Goal: Transaction & Acquisition: Book appointment/travel/reservation

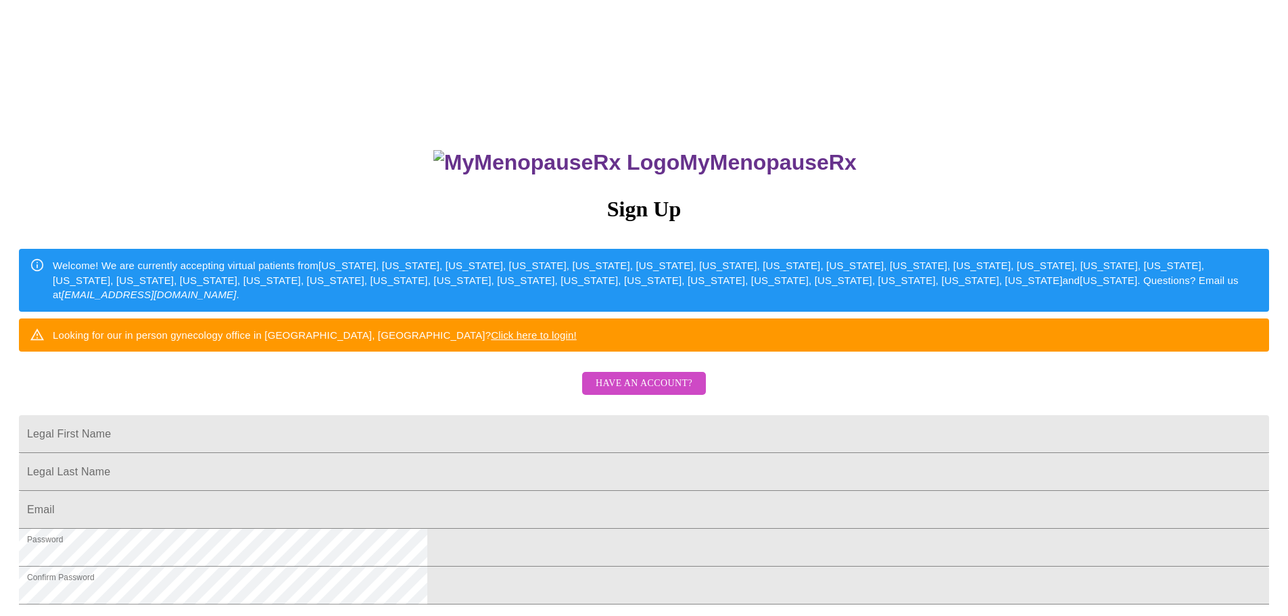
click at [633, 392] on span "Have an account?" at bounding box center [644, 383] width 97 height 17
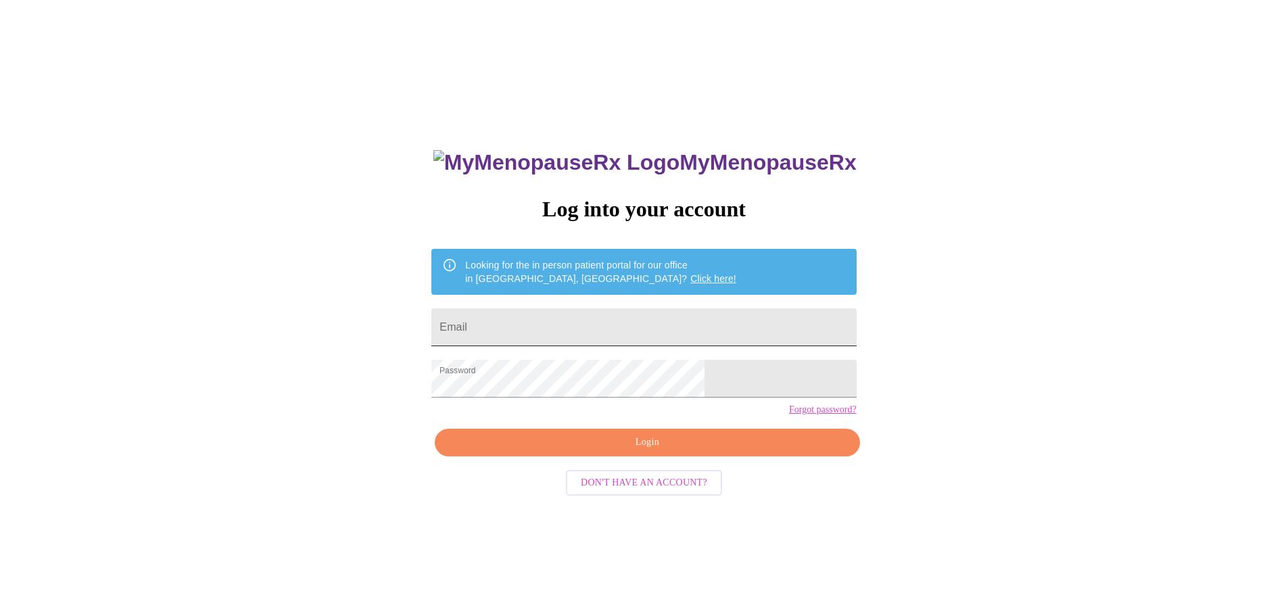
click at [608, 325] on input "Email" at bounding box center [643, 327] width 424 height 38
type input "[EMAIL_ADDRESS][DOMAIN_NAME]"
click at [621, 451] on span "Login" at bounding box center [646, 442] width 393 height 17
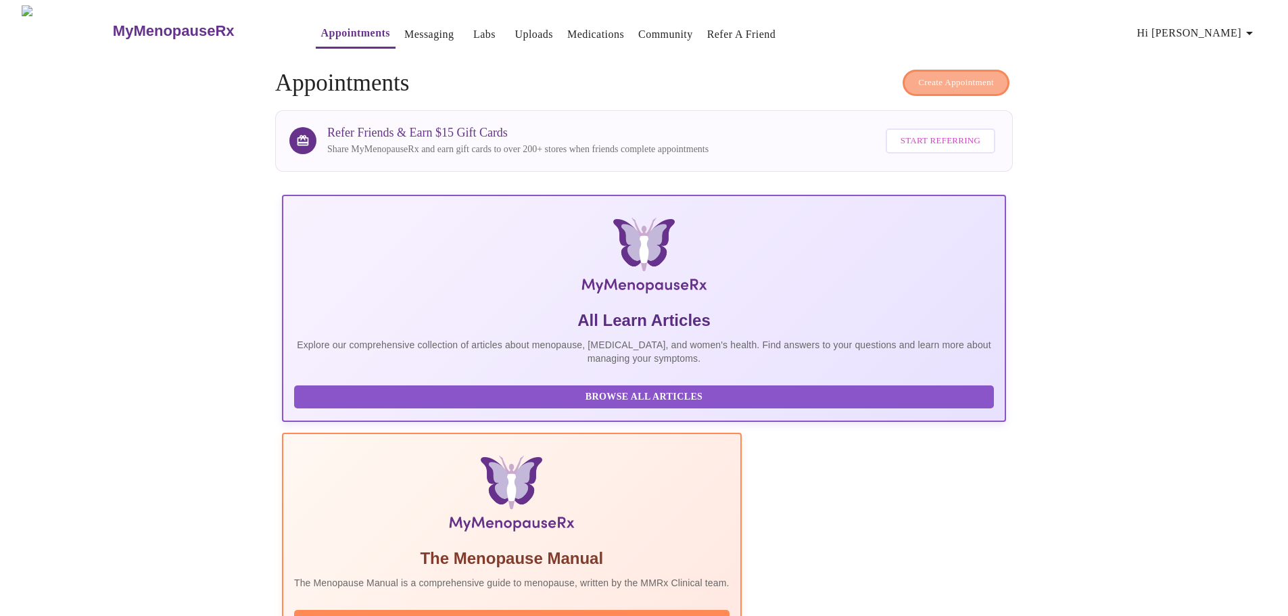
click at [967, 89] on button "Create Appointment" at bounding box center [955, 83] width 107 height 26
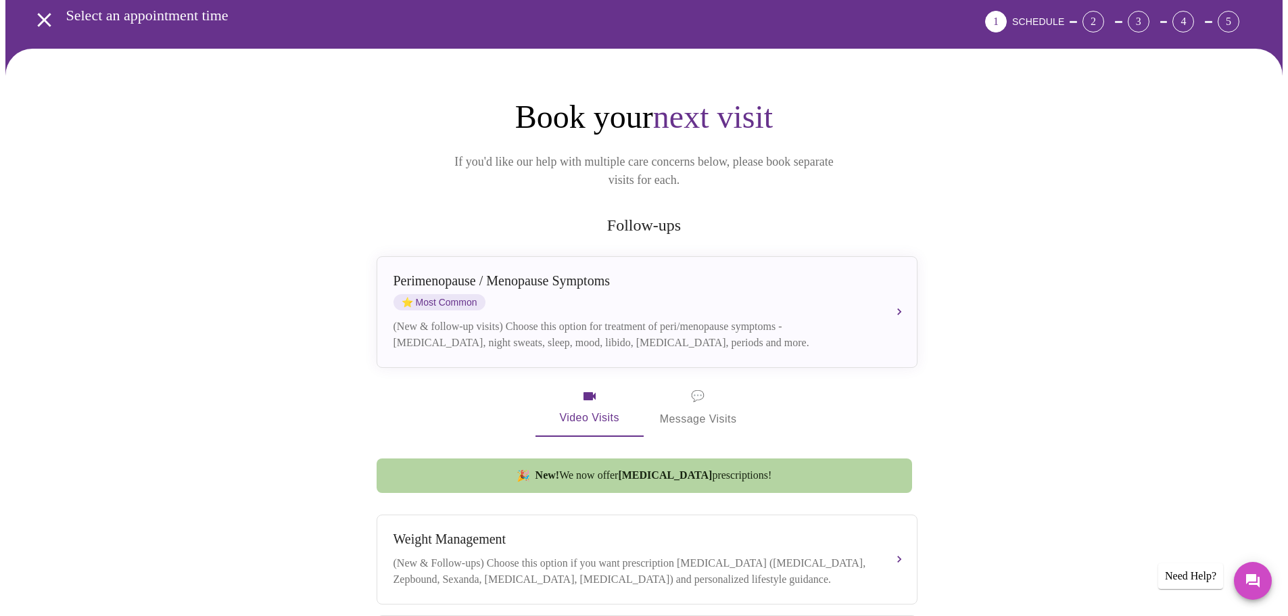
scroll to position [135, 0]
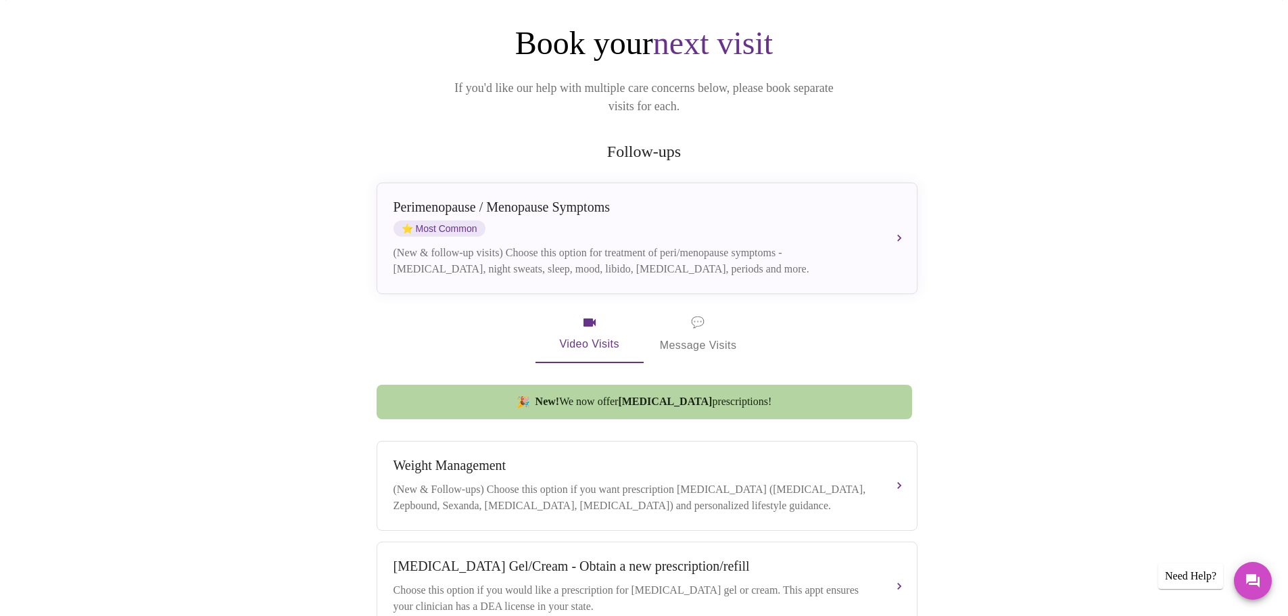
click at [698, 324] on span "💬 Message Visits" at bounding box center [698, 334] width 77 height 42
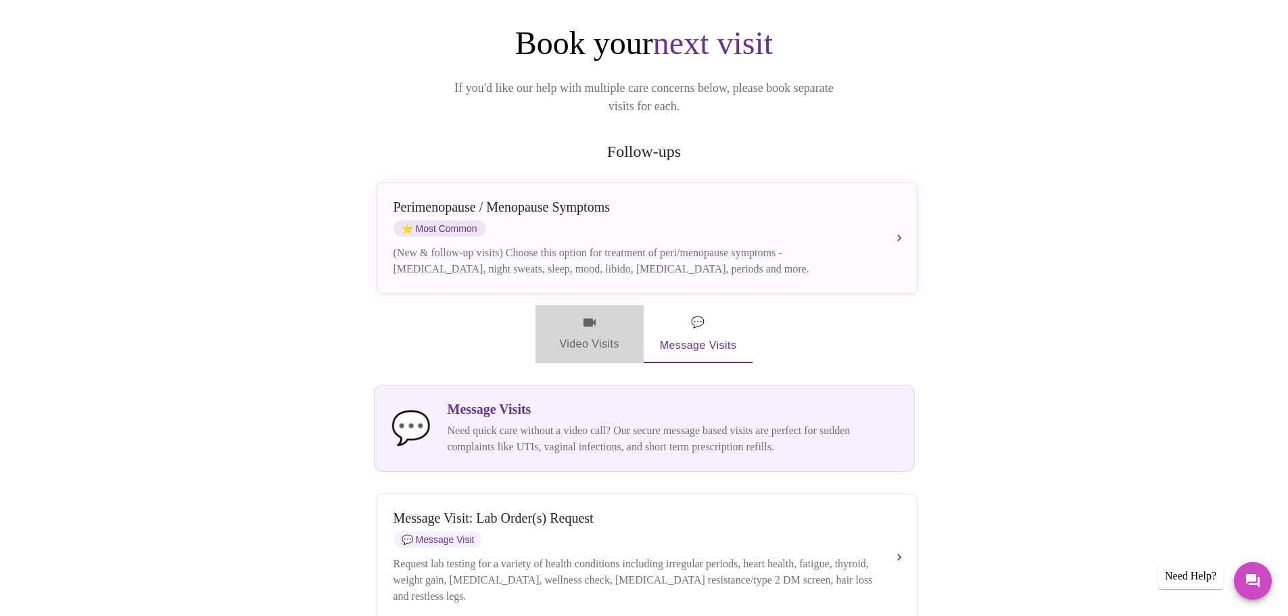
click at [594, 316] on span "Video Visits" at bounding box center [590, 333] width 76 height 39
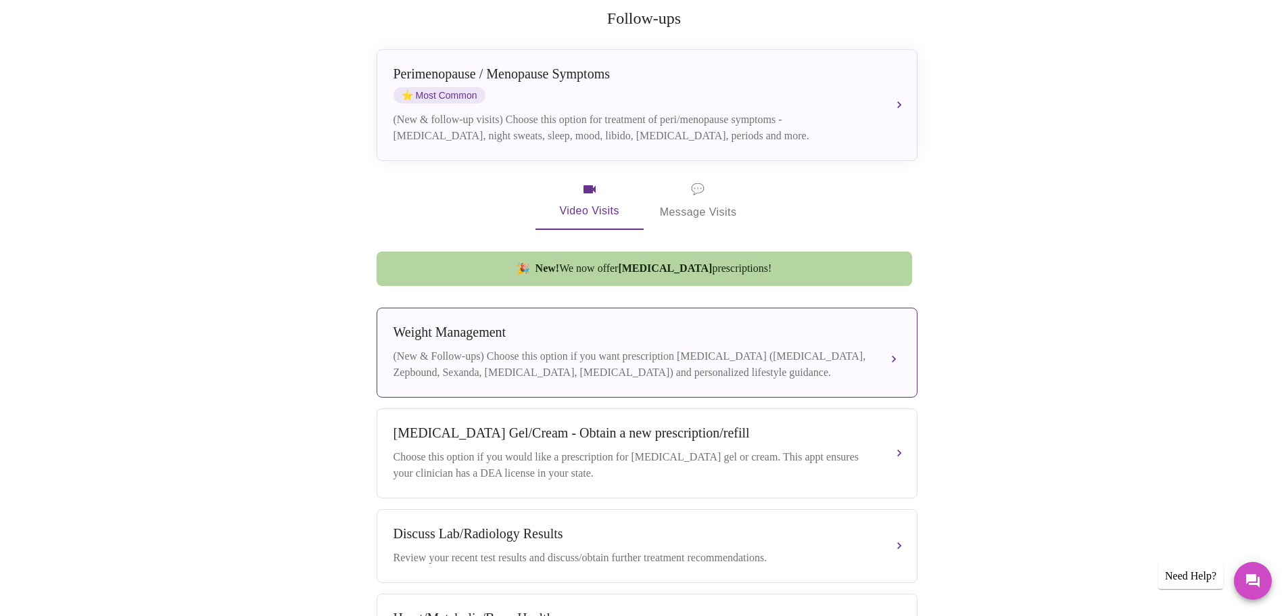
scroll to position [251, 0]
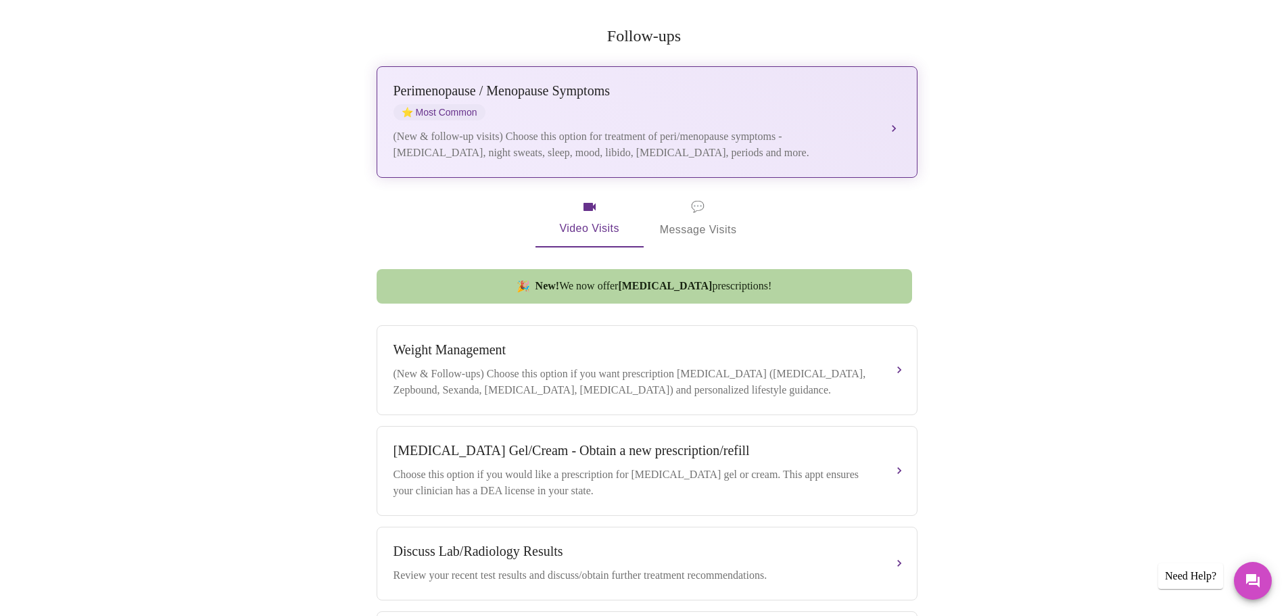
click at [691, 128] on div "(New & follow-up visits) Choose this option for treatment of peri/menopause sym…" at bounding box center [633, 144] width 480 height 32
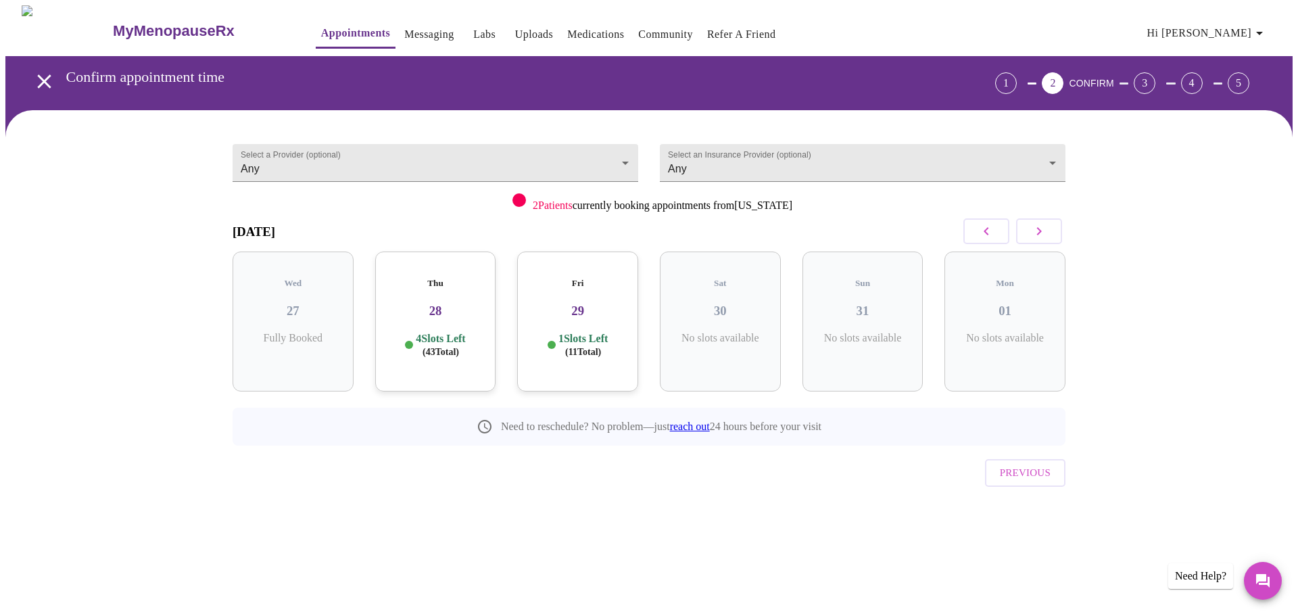
click at [1031, 227] on icon "button" at bounding box center [1039, 231] width 16 height 16
click at [423, 306] on div "Tue 02 7 Slots Left ( 61 Total)" at bounding box center [435, 321] width 121 height 140
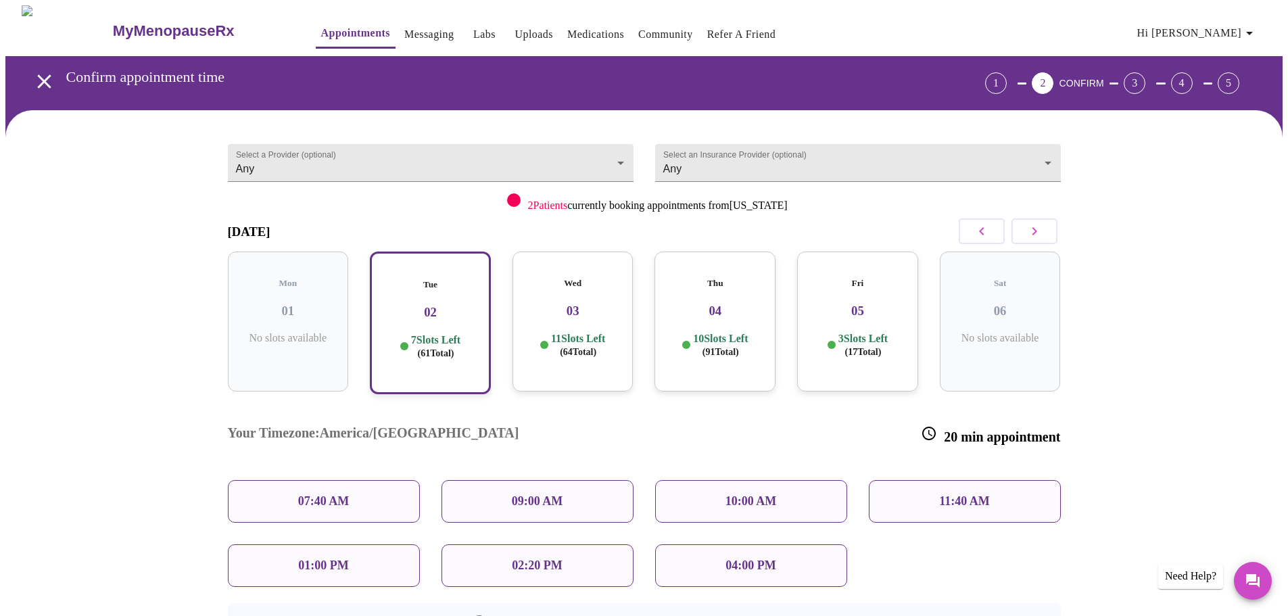
click at [712, 544] on div "04:00 PM" at bounding box center [751, 565] width 192 height 43
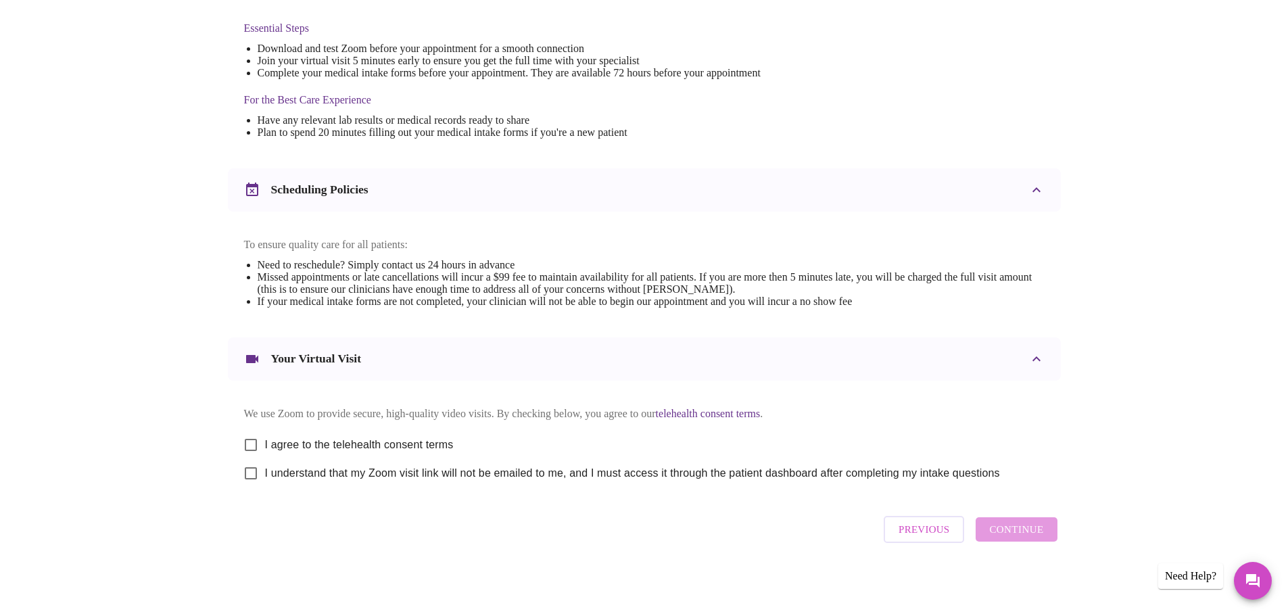
scroll to position [364, 0]
click at [249, 437] on input "I agree to the telehealth consent terms" at bounding box center [251, 445] width 28 height 28
checkbox input "true"
click at [252, 468] on input "I understand that my Zoom visit link will not be emailed to me, and I must acce…" at bounding box center [251, 473] width 28 height 28
checkbox input "true"
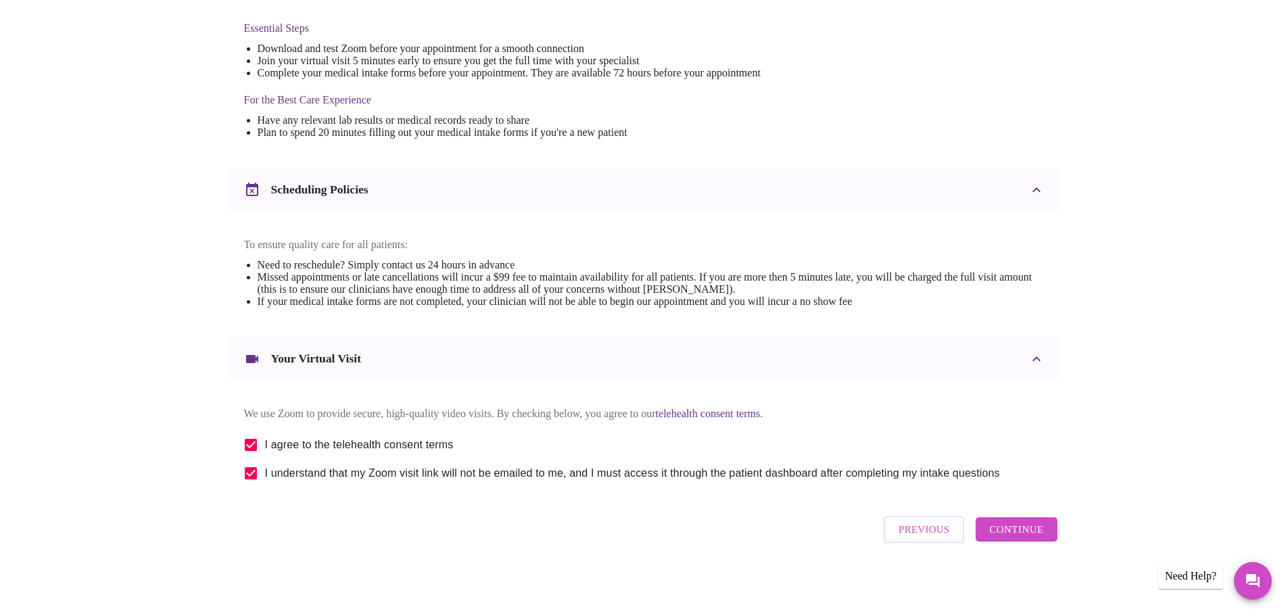
click at [992, 533] on span "Continue" at bounding box center [1016, 529] width 54 height 18
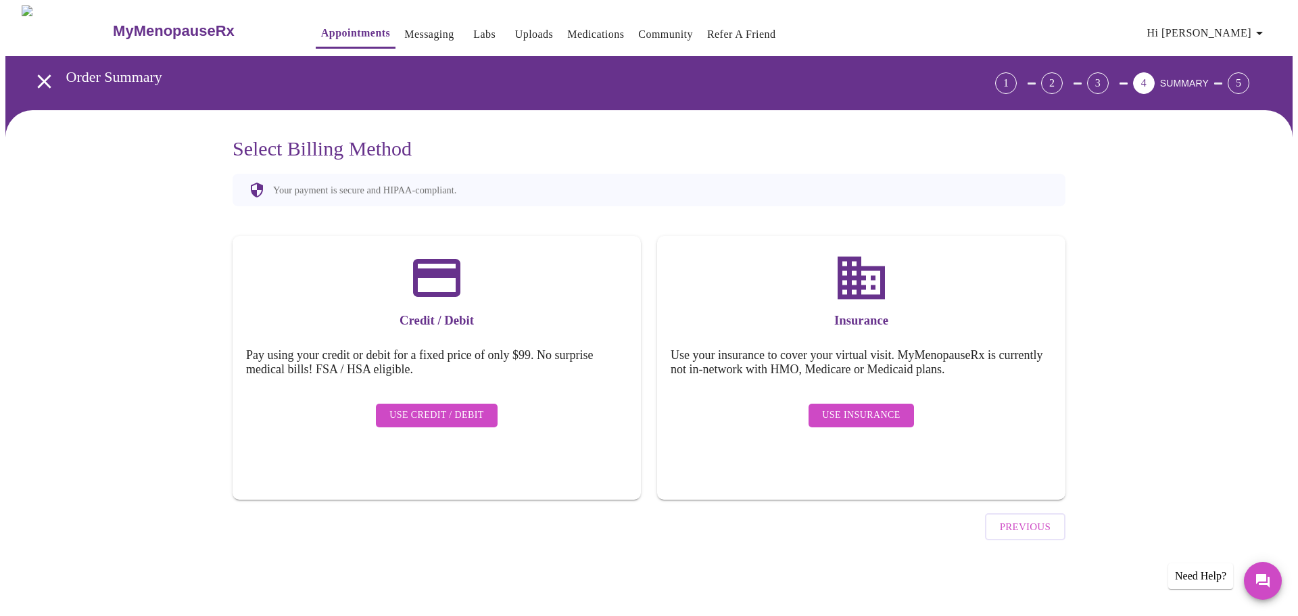
click at [871, 407] on span "Use Insurance" at bounding box center [861, 415] width 78 height 17
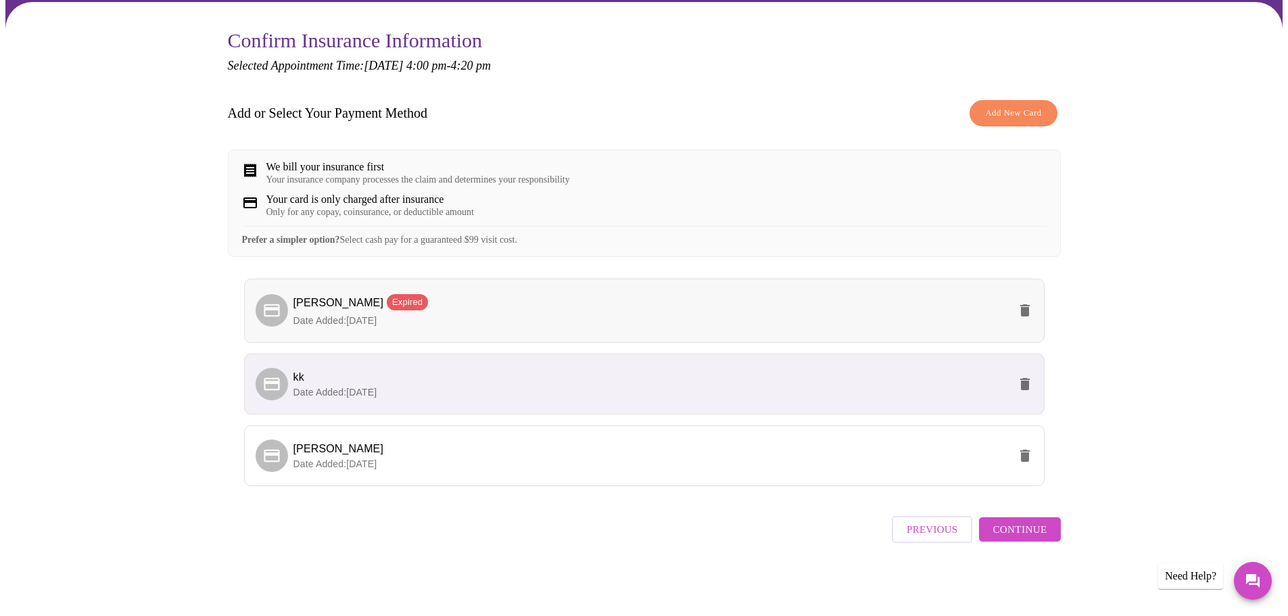
scroll to position [120, 0]
click at [734, 462] on p "Date Added: [DATE]" at bounding box center [650, 464] width 715 height 14
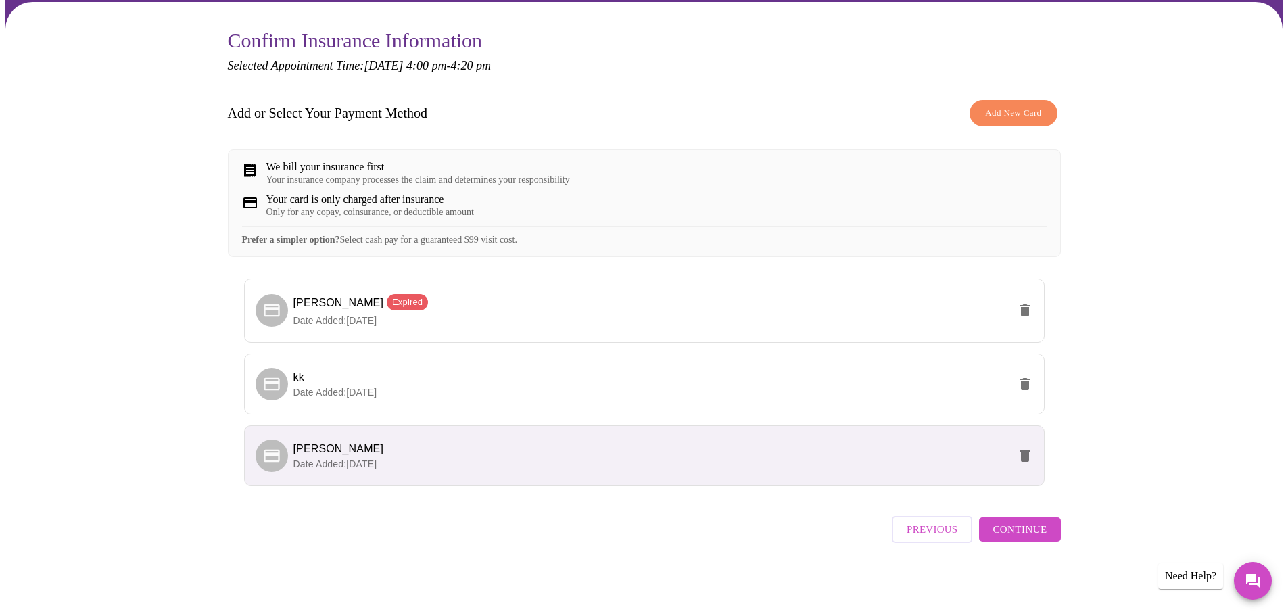
click at [1036, 529] on span "Continue" at bounding box center [1019, 529] width 54 height 18
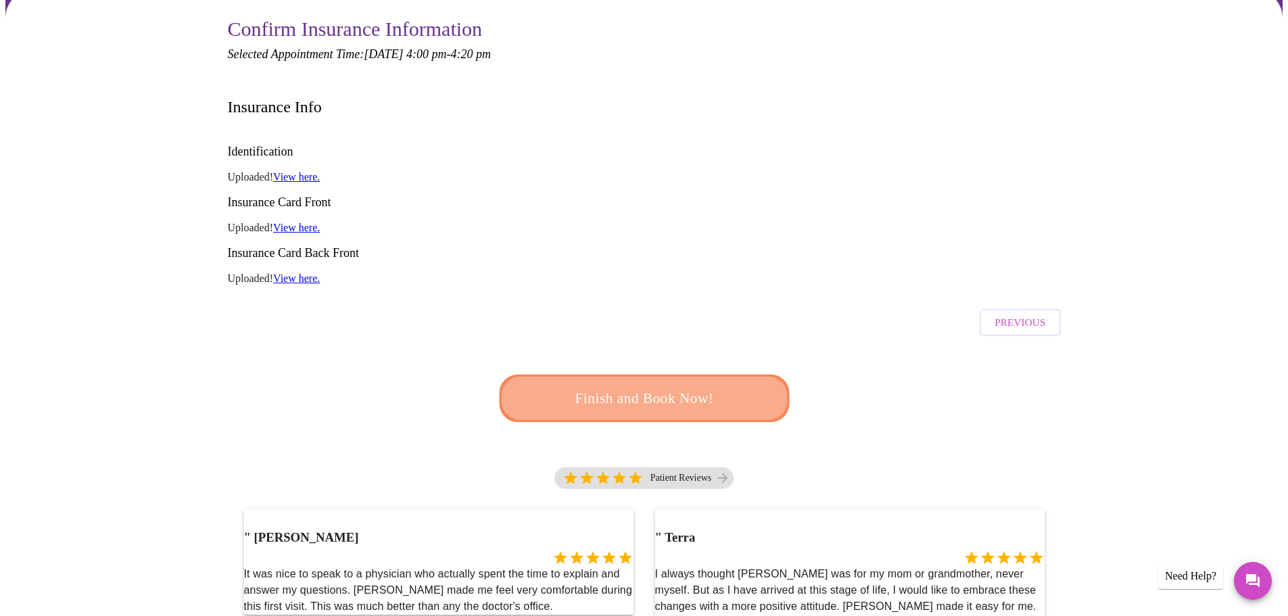
click at [758, 374] on button "Finish and Book Now!" at bounding box center [644, 397] width 290 height 47
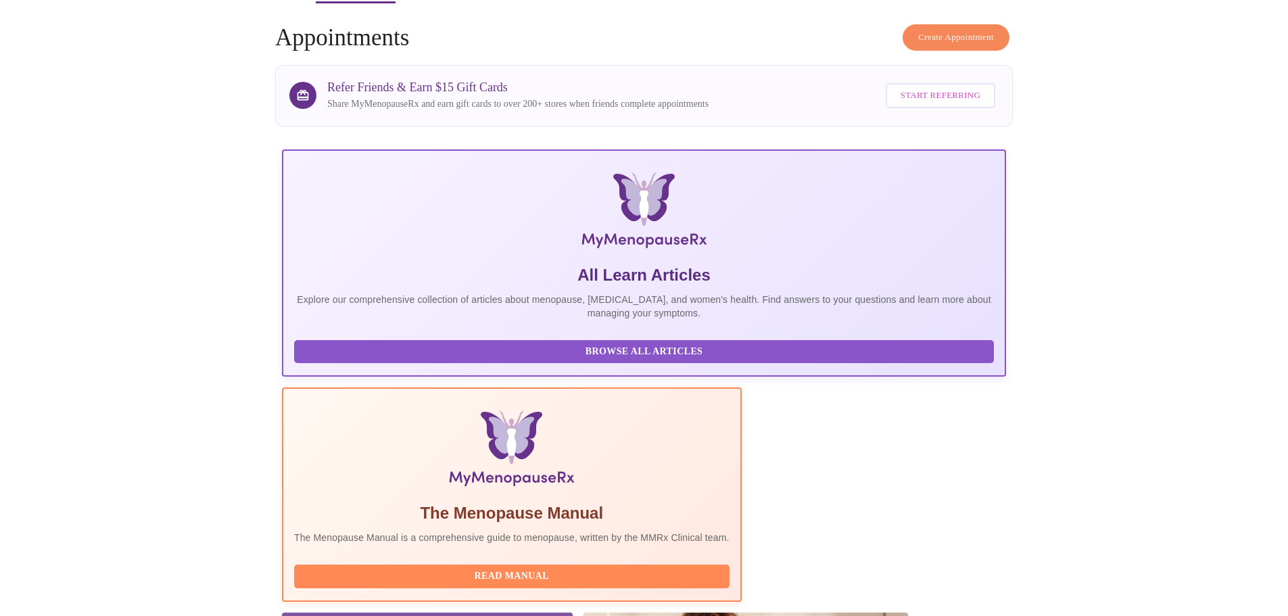
scroll to position [135, 0]
